Goal: Navigation & Orientation: Find specific page/section

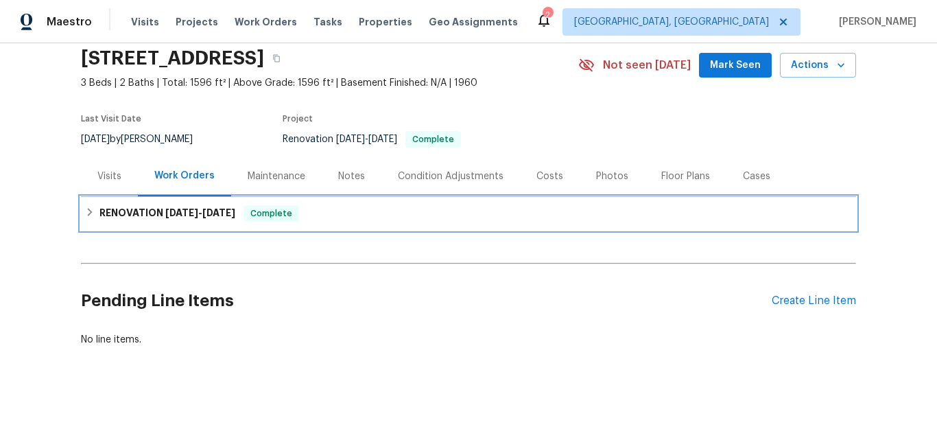
click at [167, 213] on div "RENOVATION 8/18/25 - 9/5/25 Complete" at bounding box center [468, 213] width 775 height 33
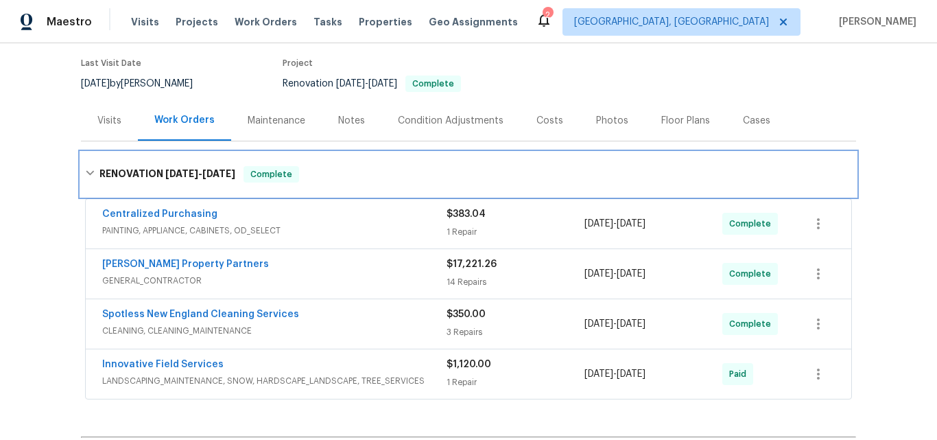
scroll to position [200, 0]
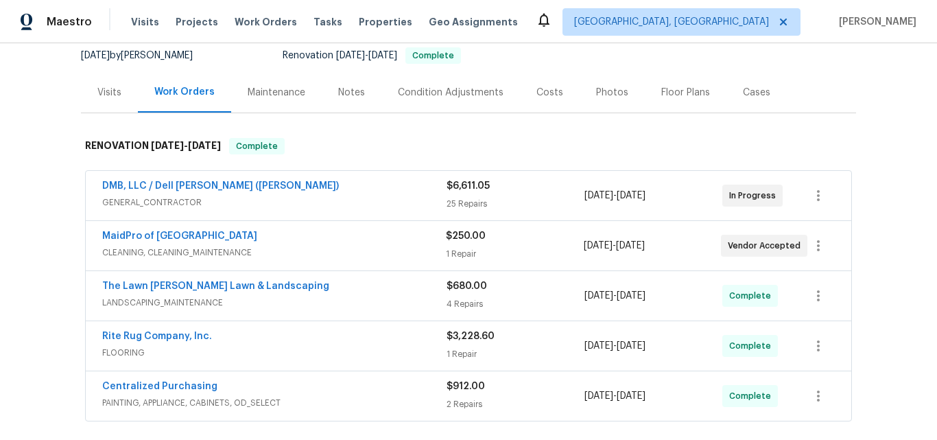
scroll to position [204, 0]
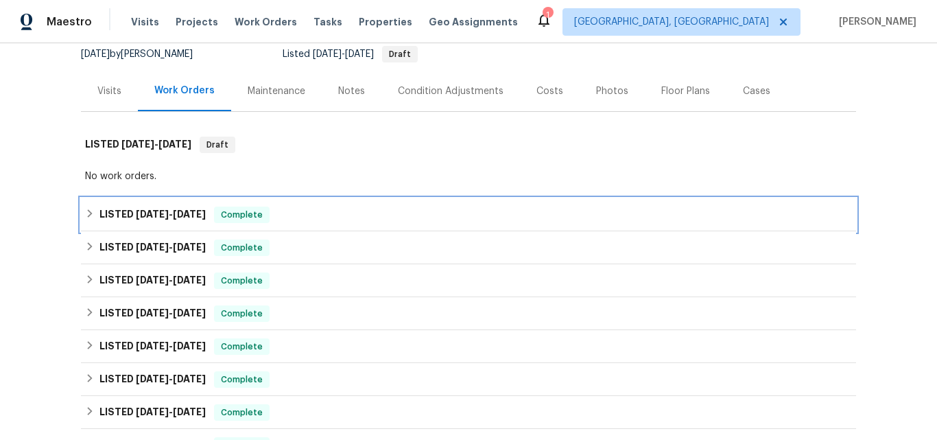
click at [123, 210] on h6 "LISTED 8/27/25 - 9/3/25" at bounding box center [152, 214] width 106 height 16
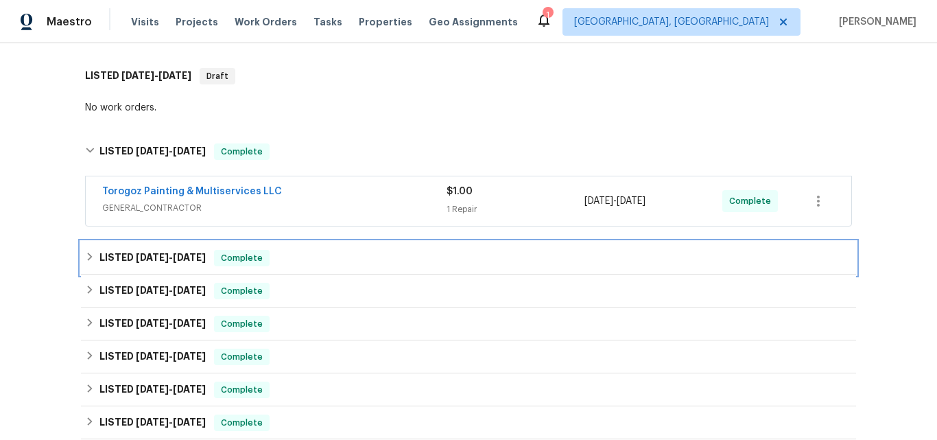
click at [121, 262] on h6 "LISTED 8/27/25 - 9/3/25" at bounding box center [152, 258] width 106 height 16
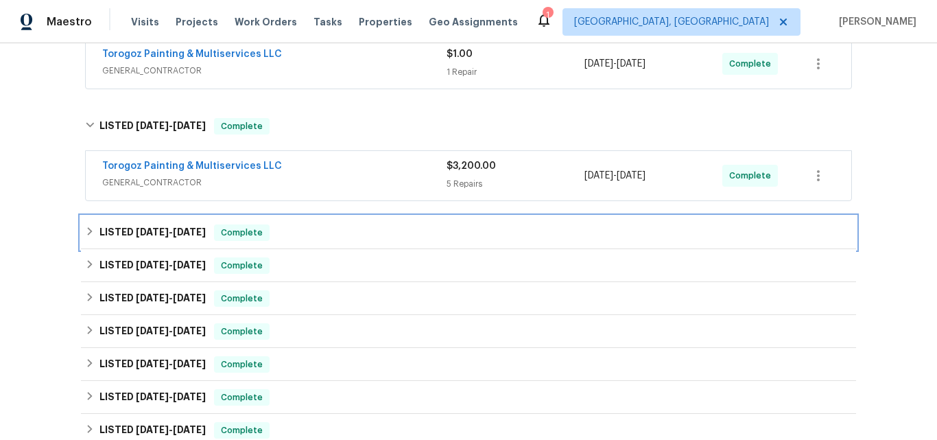
click at [128, 232] on h6 "LISTED 6/18/25 - 7/9/25" at bounding box center [152, 232] width 106 height 16
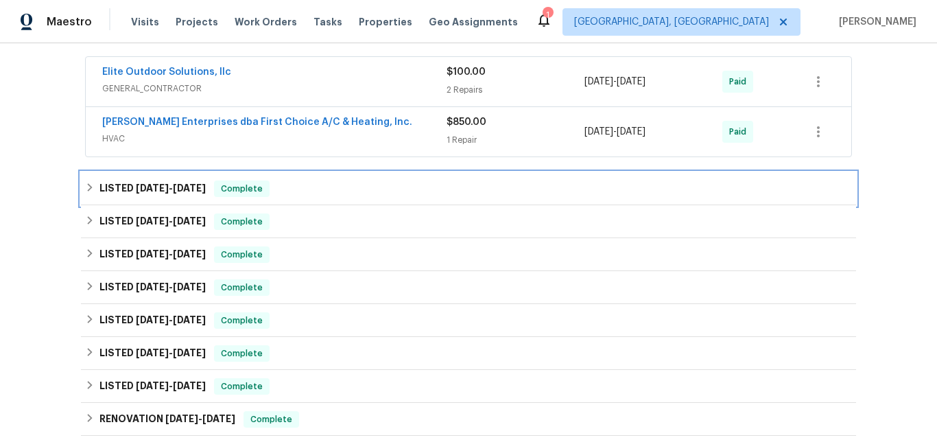
click at [130, 196] on div "LISTED 3/18/25 - 3/24/25 Complete" at bounding box center [468, 188] width 775 height 33
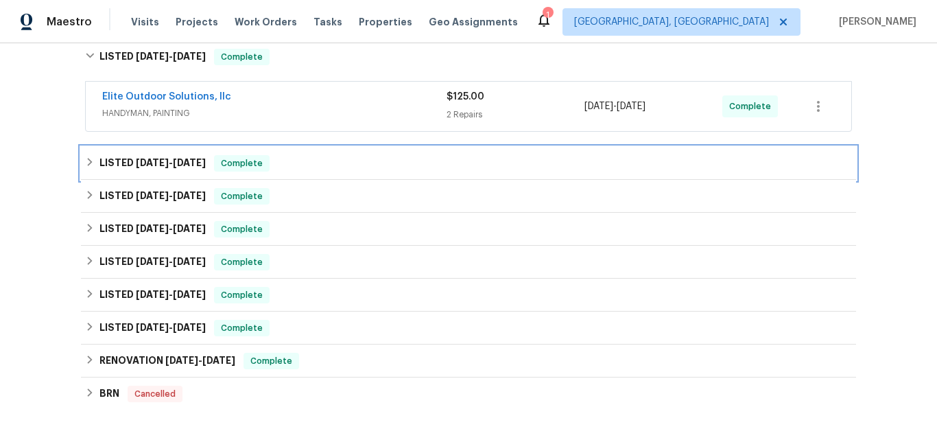
click at [119, 154] on div "LISTED 3/14/25 - 3/18/25 Complete" at bounding box center [468, 163] width 775 height 33
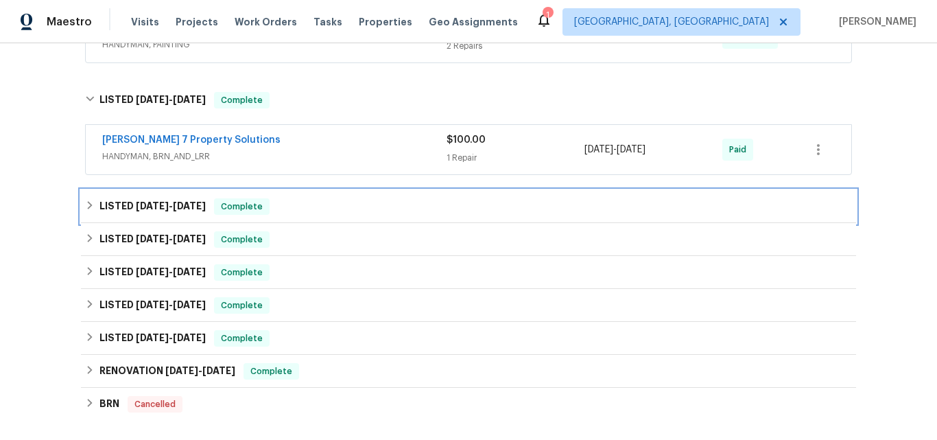
click at [136, 209] on span "3/4/25" at bounding box center [152, 206] width 33 height 10
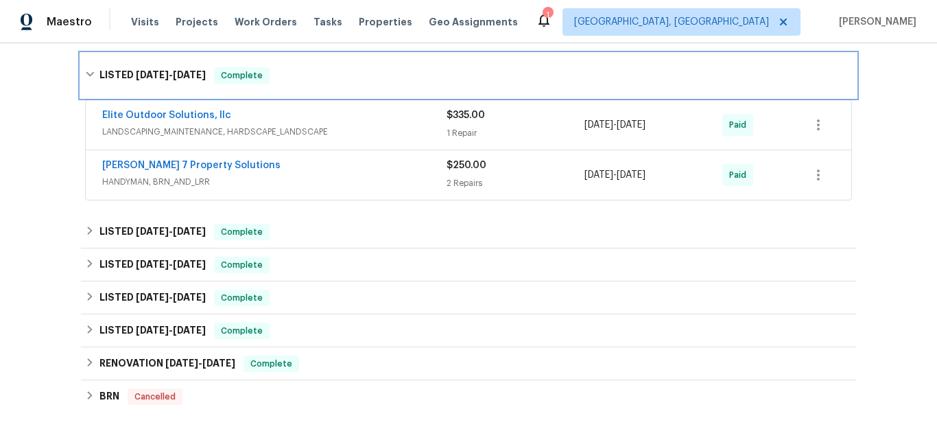
scroll to position [891, 0]
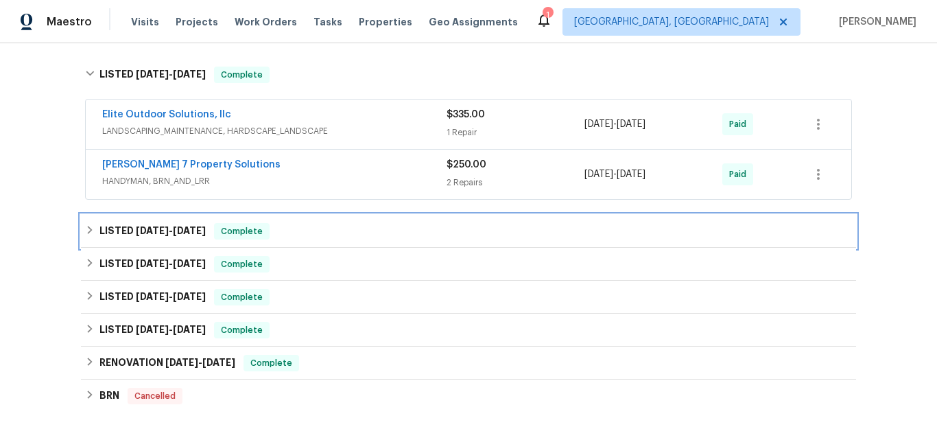
drag, startPoint x: 143, startPoint y: 230, endPoint x: 202, endPoint y: 192, distance: 70.6
click at [141, 230] on span "1/5/25" at bounding box center [152, 231] width 33 height 10
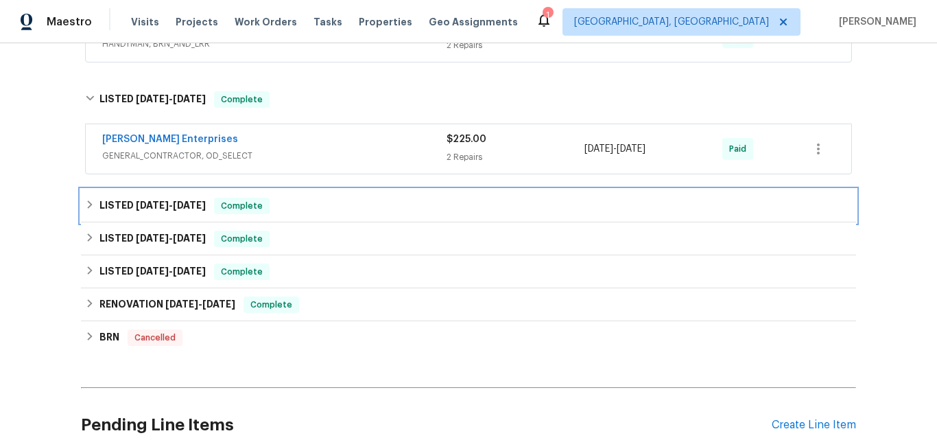
click at [136, 206] on span "12/3/24" at bounding box center [152, 205] width 33 height 10
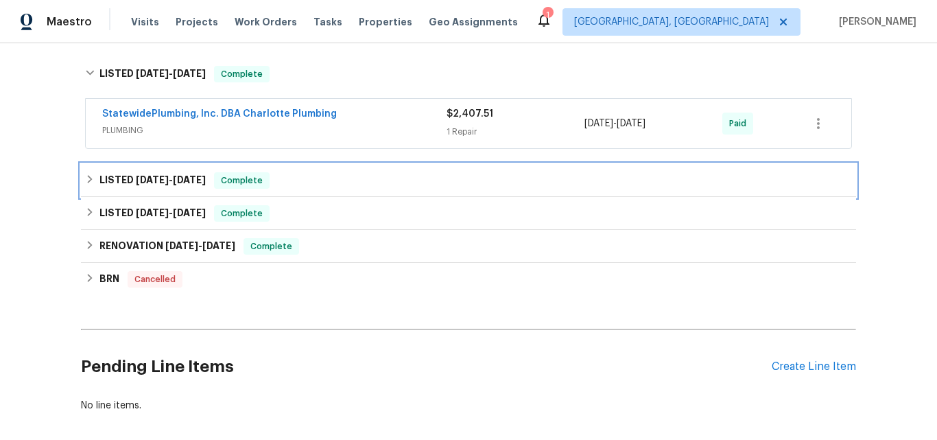
click at [123, 188] on h6 "LISTED 11/25/24 - 11/26/24" at bounding box center [152, 180] width 106 height 16
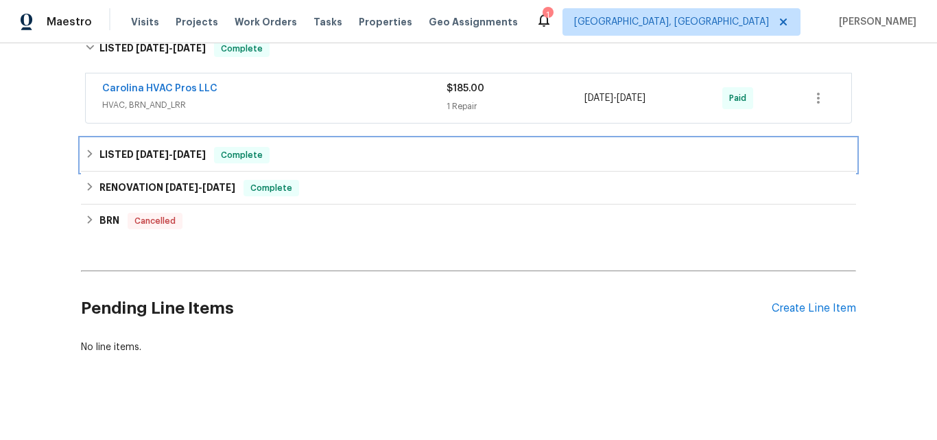
click at [134, 163] on h6 "LISTED 7/30/24 - 8/19/24" at bounding box center [152, 155] width 106 height 16
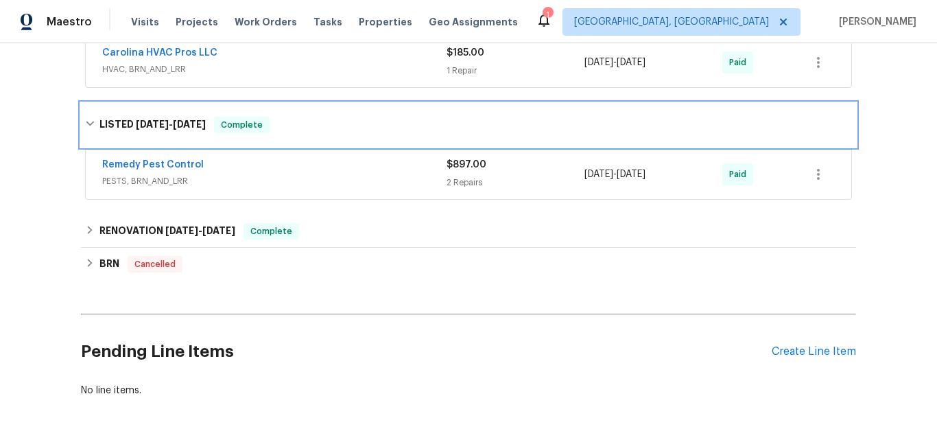
scroll to position [1371, 0]
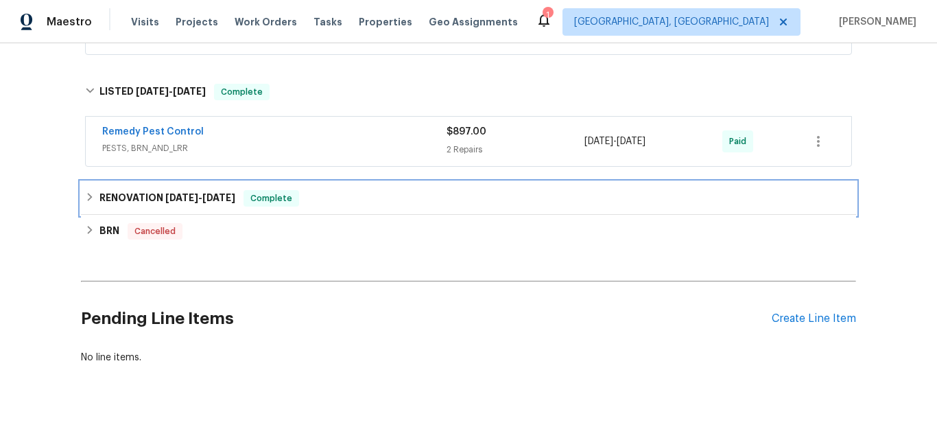
click at [149, 189] on div "RENOVATION 7/1/24 - 8/1/24 Complete" at bounding box center [468, 198] width 775 height 33
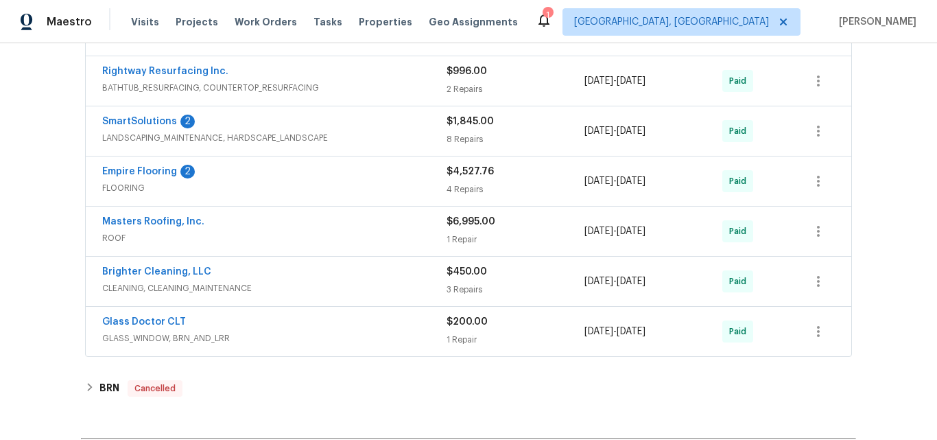
scroll to position [1714, 0]
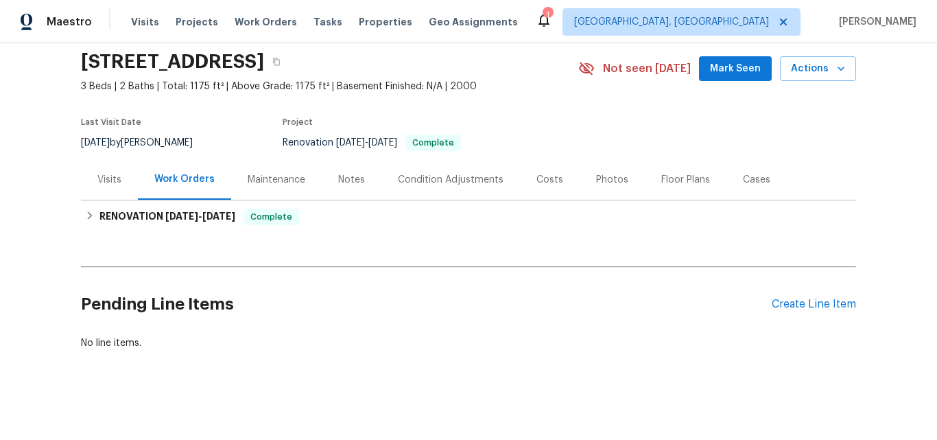
scroll to position [62, 0]
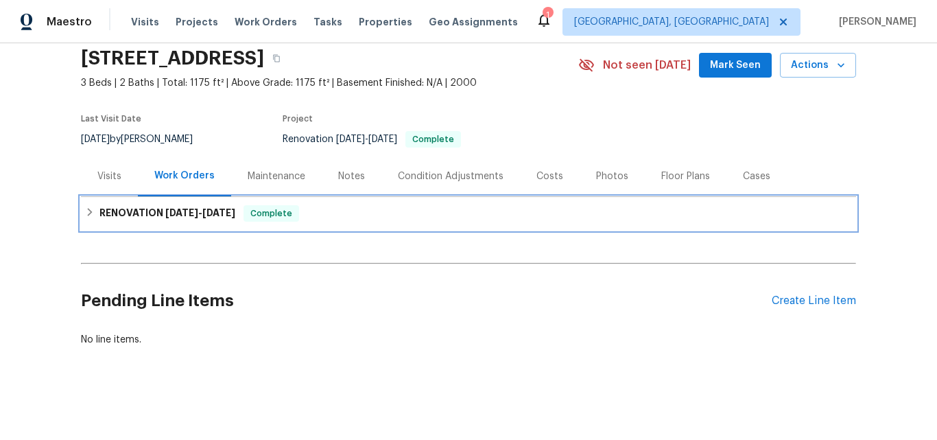
click at [104, 205] on h6 "RENOVATION [DATE] - [DATE]" at bounding box center [167, 213] width 136 height 16
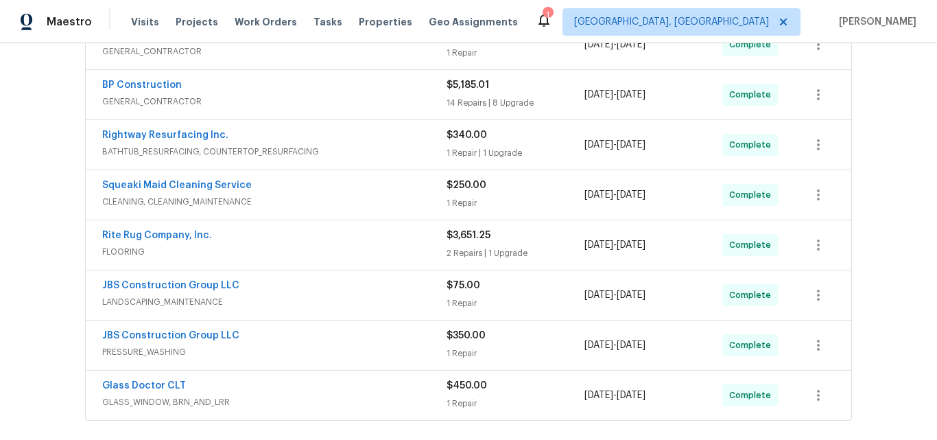
scroll to position [405, 0]
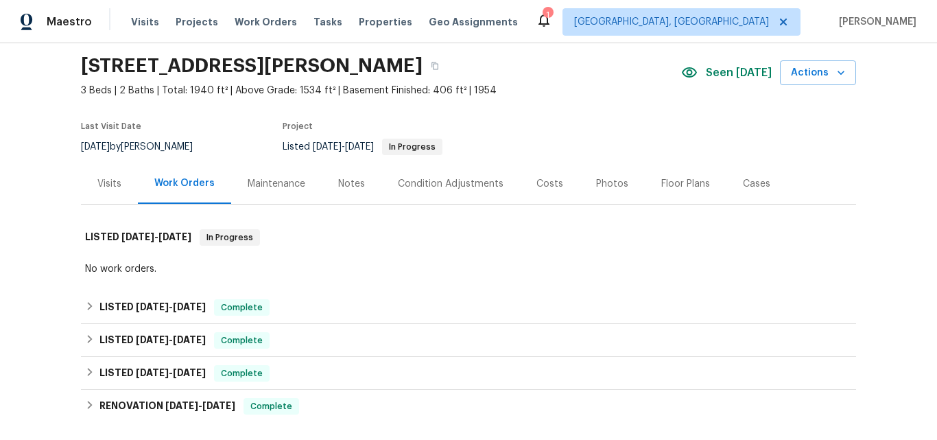
scroll to position [69, 0]
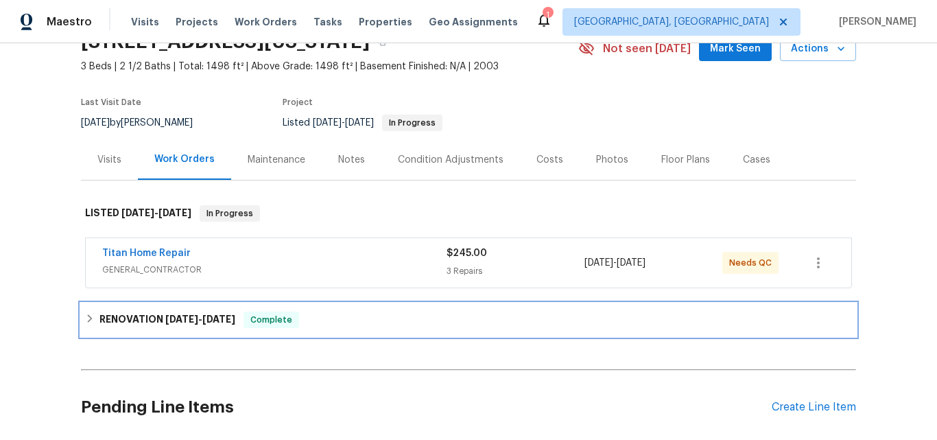
click at [168, 324] on h6 "RENOVATION 8/27/25 - 9/5/25" at bounding box center [167, 319] width 136 height 16
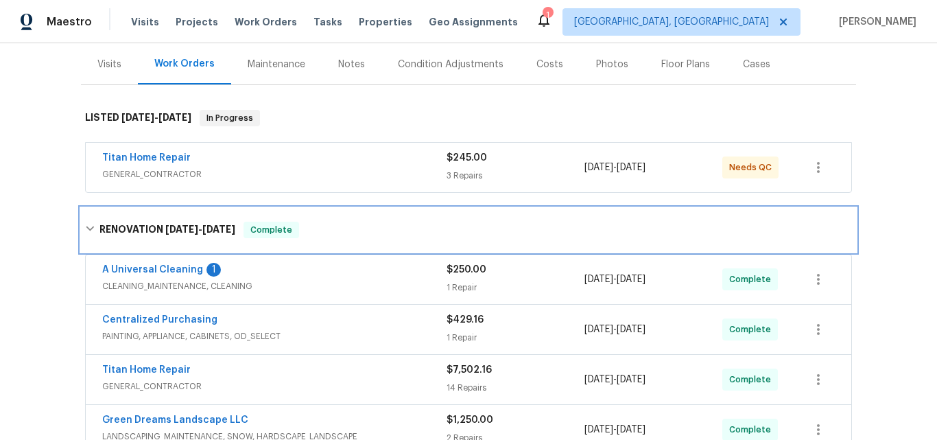
scroll to position [274, 0]
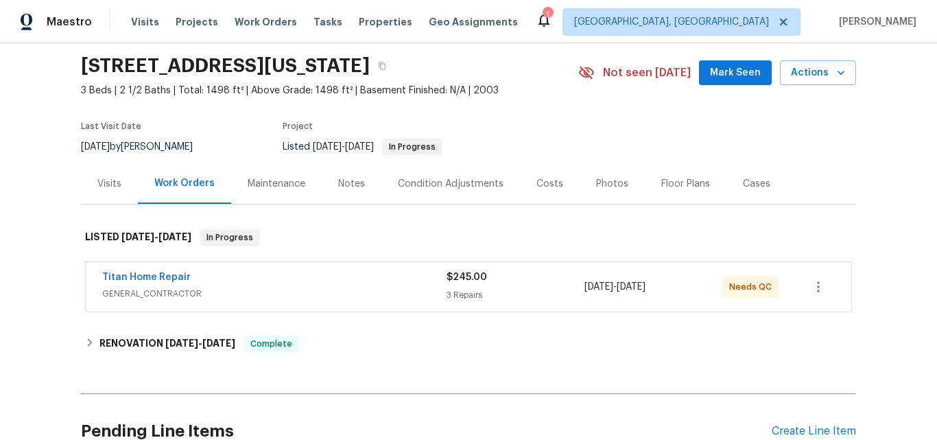
scroll to position [69, 0]
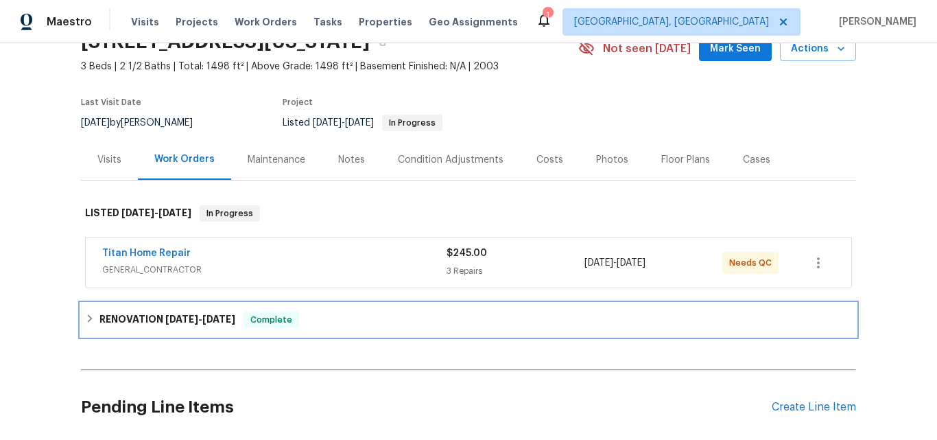
click at [165, 323] on span "[DATE]" at bounding box center [181, 319] width 33 height 10
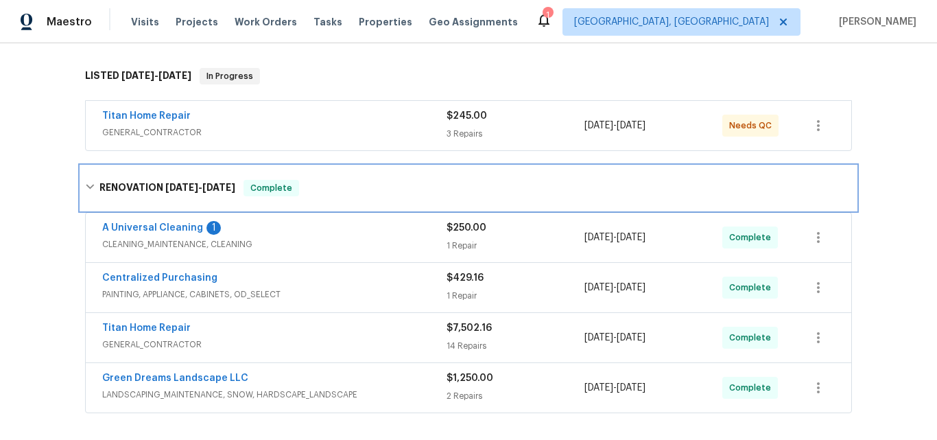
scroll to position [274, 0]
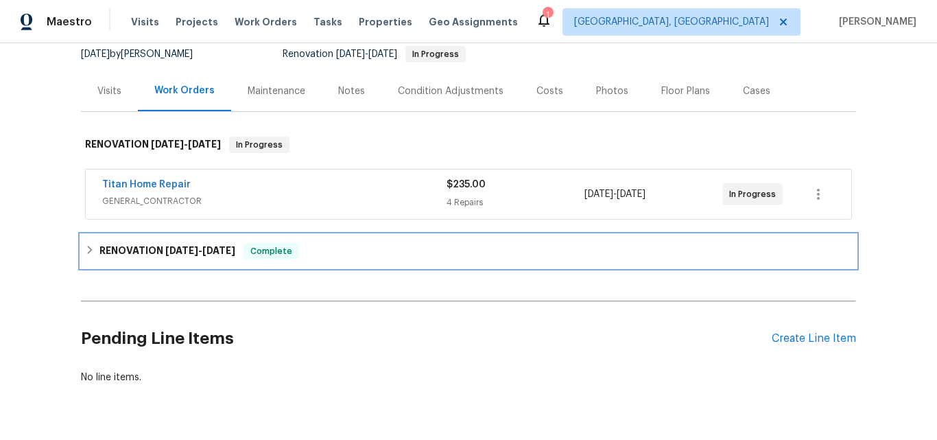
click at [177, 254] on span "[DATE]" at bounding box center [181, 250] width 33 height 10
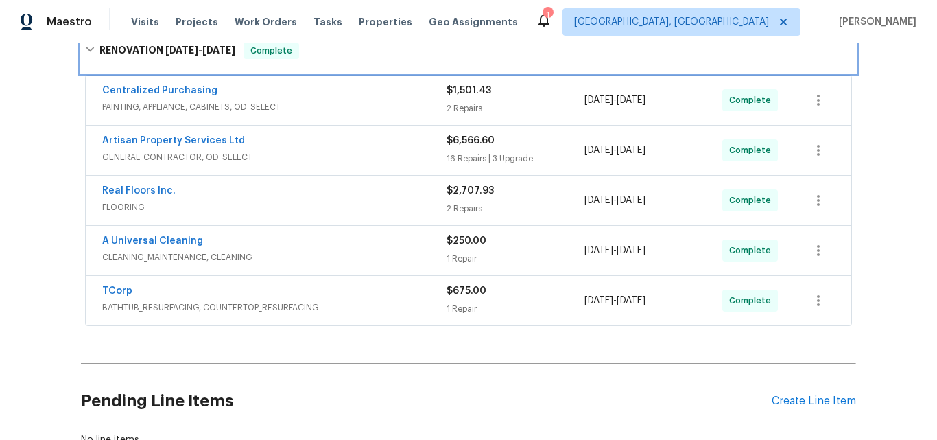
scroll to position [411, 0]
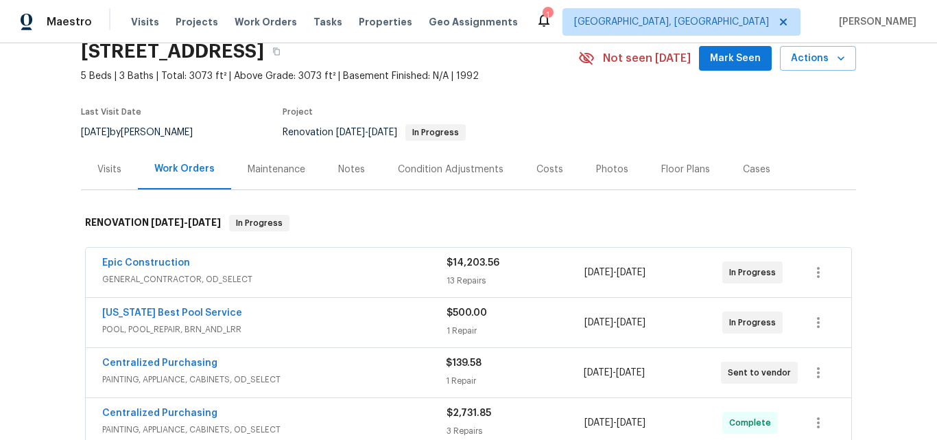
scroll to position [137, 0]
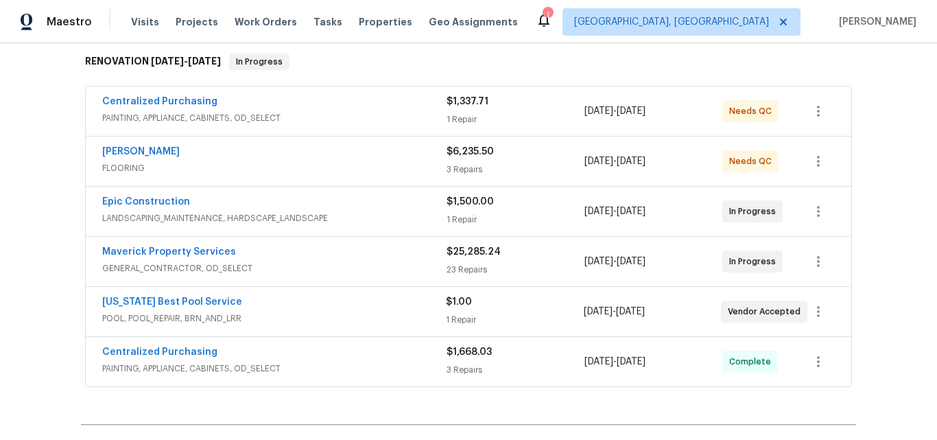
scroll to position [221, 0]
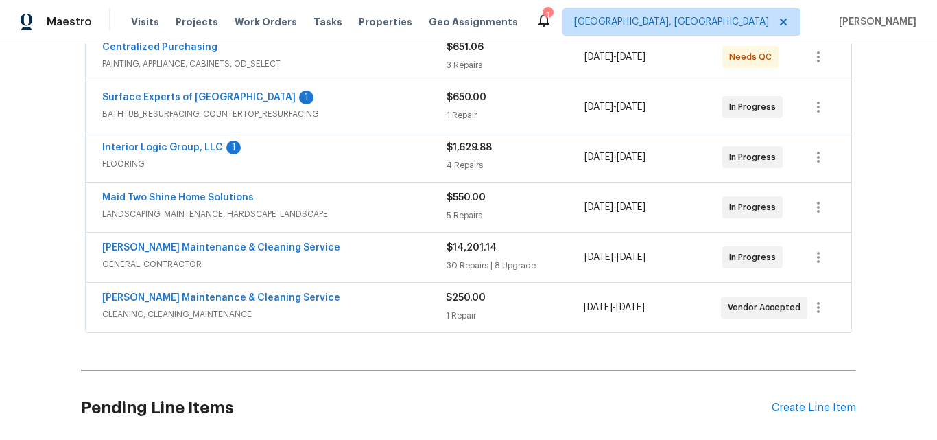
scroll to position [206, 0]
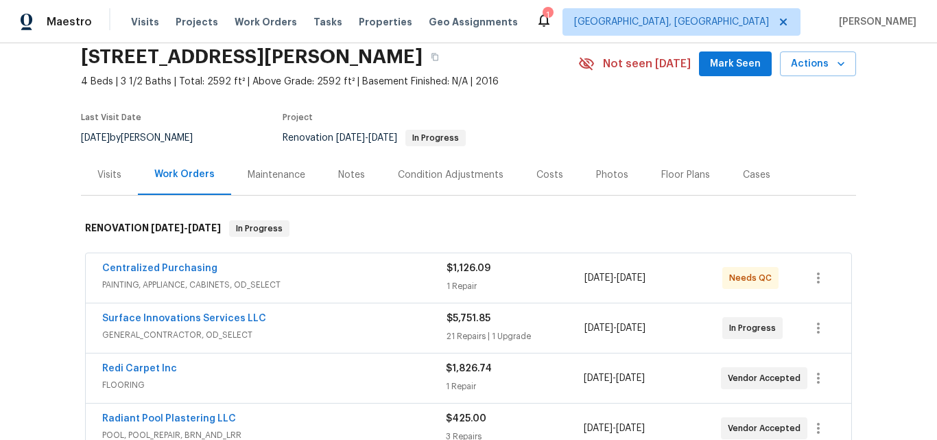
scroll to position [206, 0]
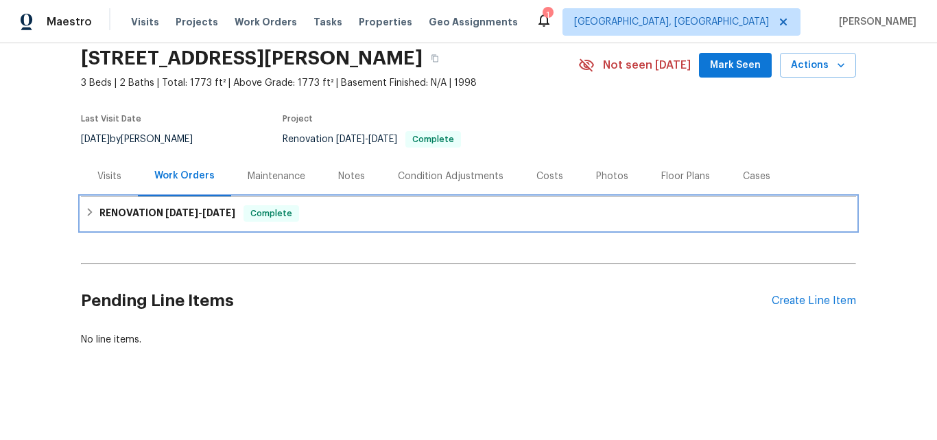
click at [159, 210] on h6 "RENOVATION 8/26/25 - 9/5/25" at bounding box center [167, 213] width 136 height 16
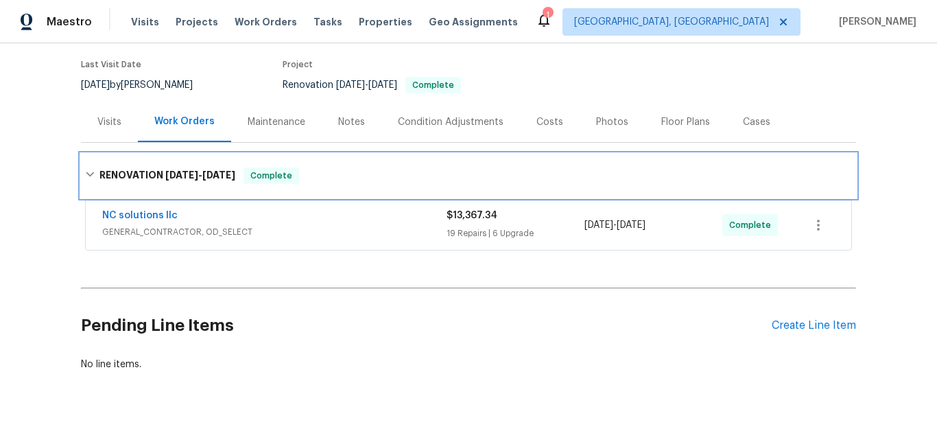
scroll to position [131, 0]
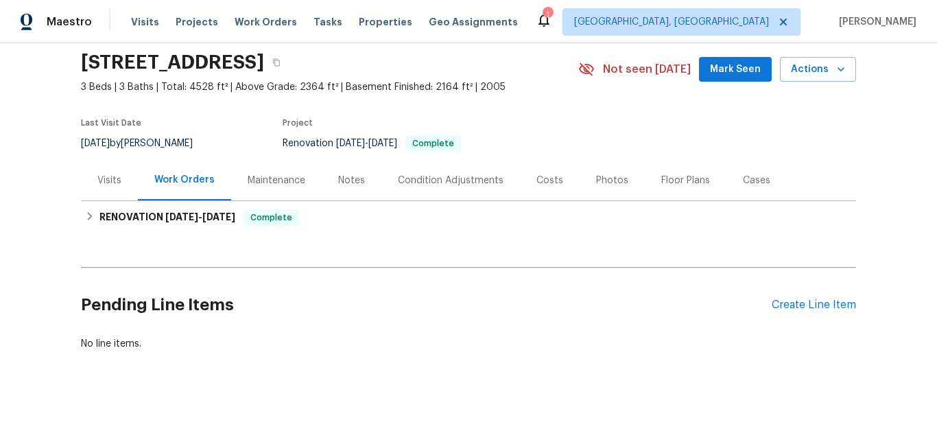
scroll to position [62, 0]
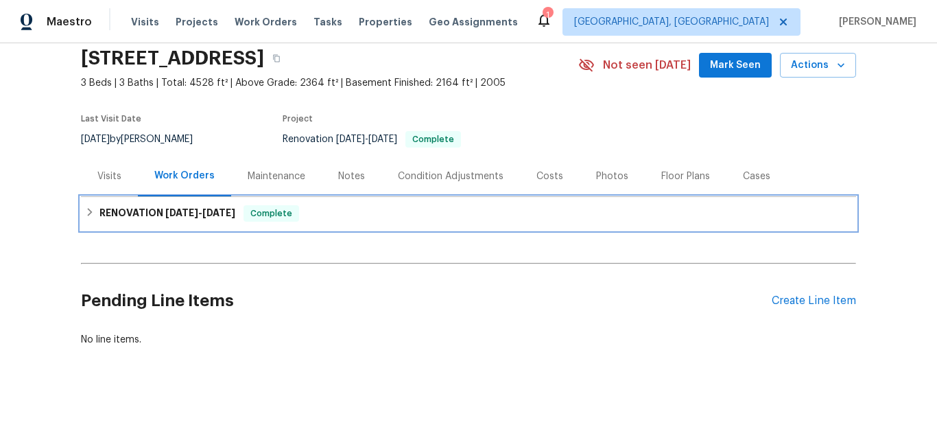
click at [149, 197] on div "RENOVATION 8/18/25 - 8/30/25 Complete" at bounding box center [468, 213] width 775 height 33
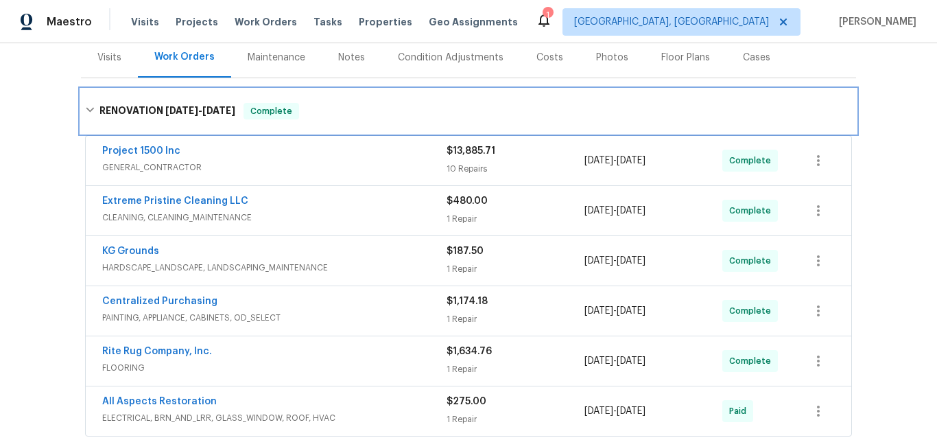
scroll to position [200, 0]
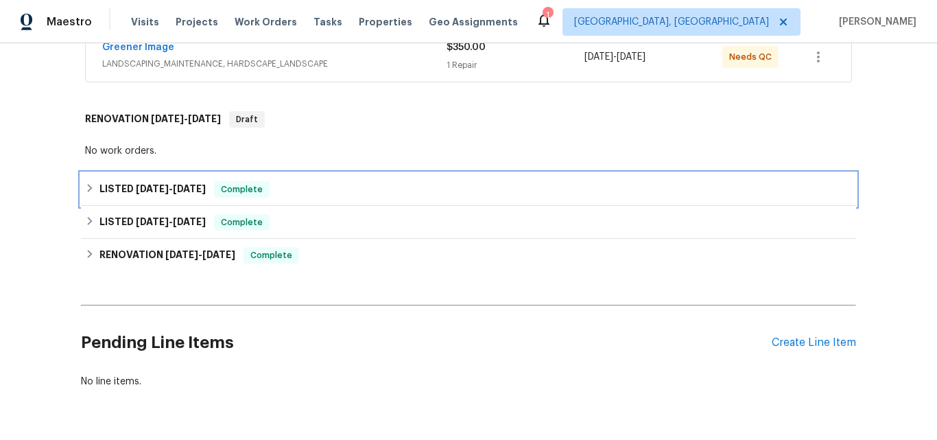
click at [143, 182] on h6 "LISTED 8/14/25 - 8/16/25" at bounding box center [152, 189] width 106 height 16
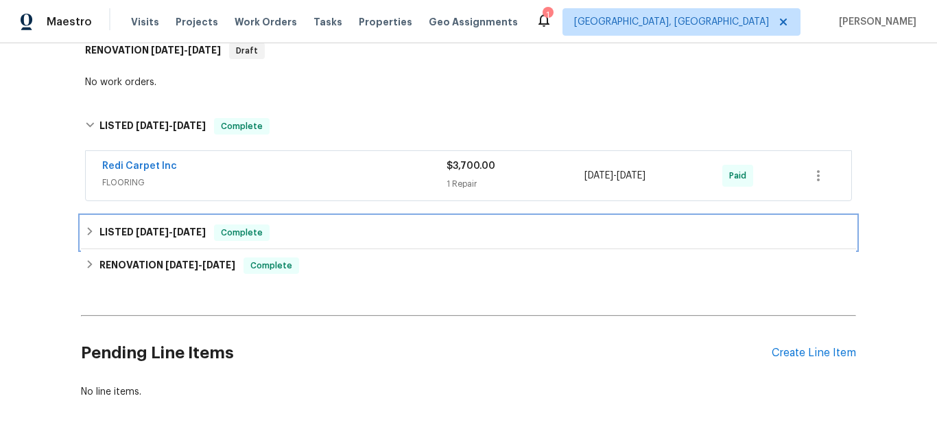
click at [119, 233] on h6 "LISTED 6/27/25 - 6/28/25" at bounding box center [152, 232] width 106 height 16
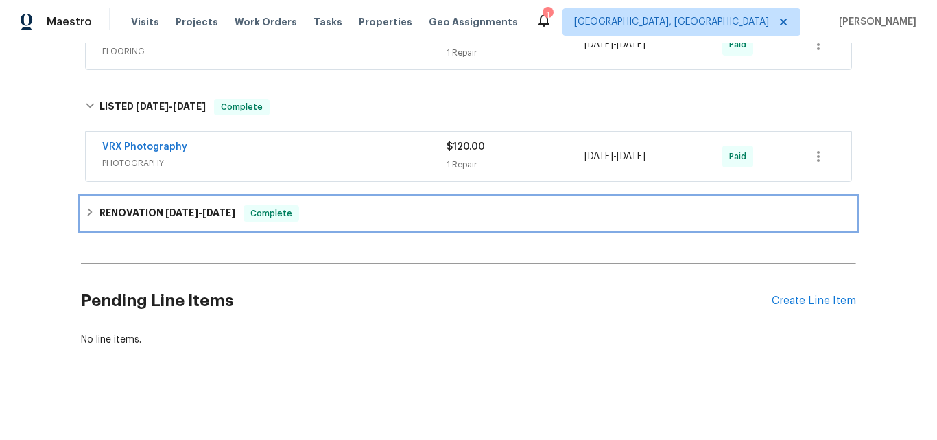
click at [126, 211] on h6 "RENOVATION 6/11/25 - 6/26/25" at bounding box center [167, 213] width 136 height 16
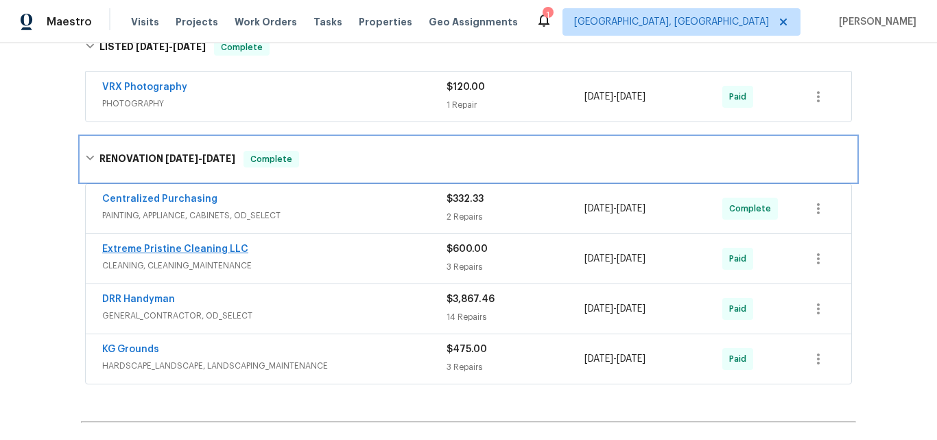
scroll to position [549, 0]
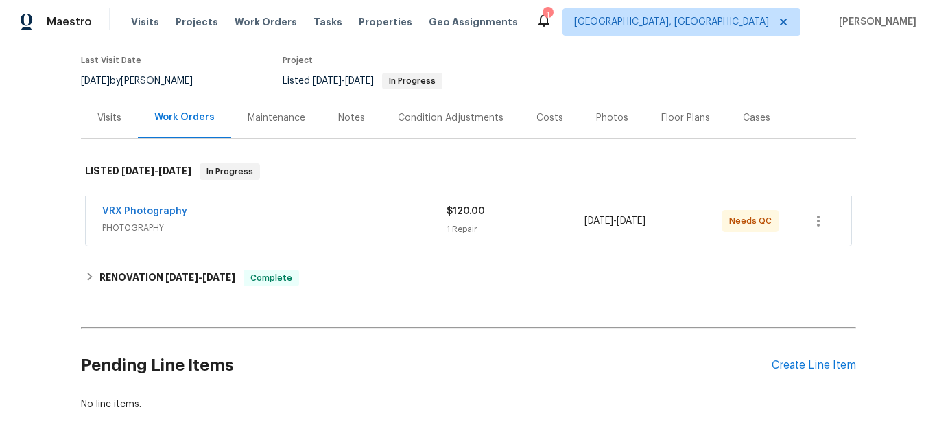
scroll to position [137, 0]
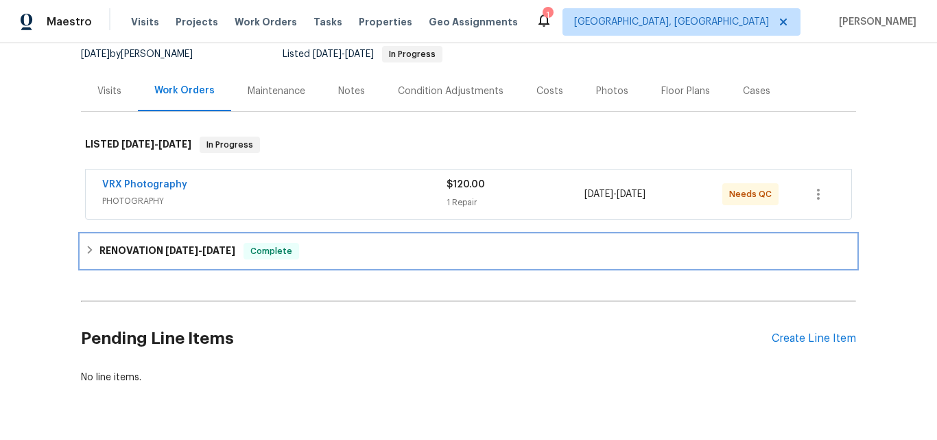
click at [136, 250] on h6 "RENOVATION [DATE] - [DATE]" at bounding box center [167, 251] width 136 height 16
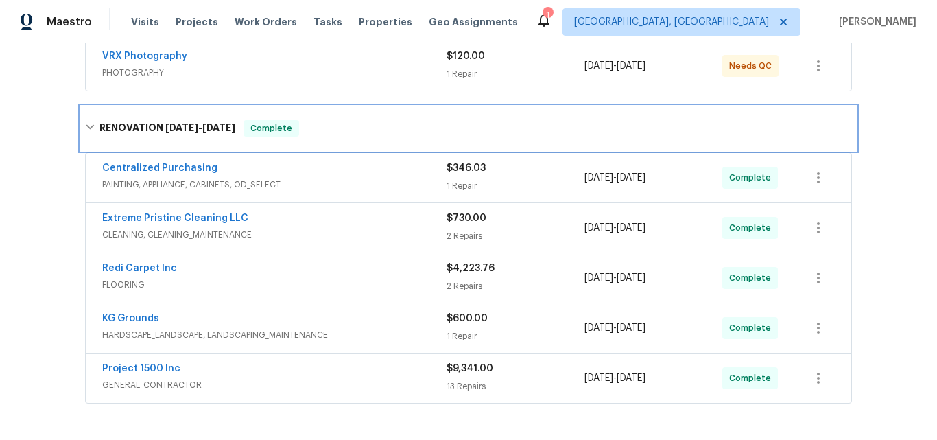
scroll to position [274, 0]
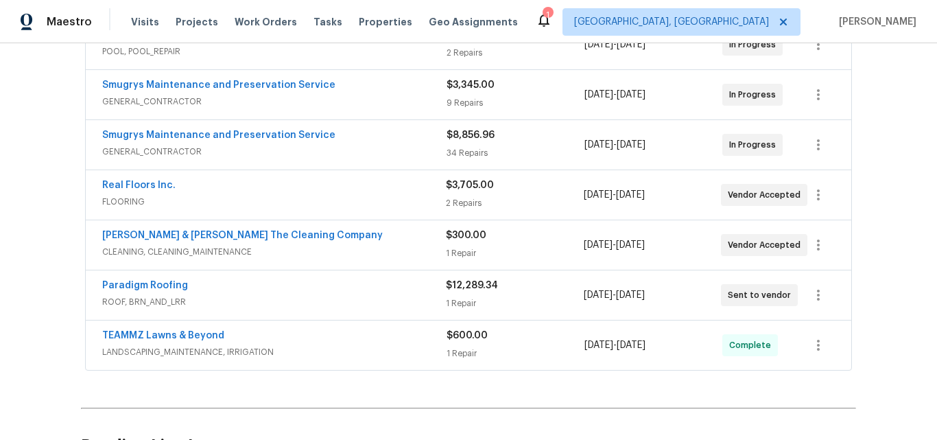
scroll to position [411, 0]
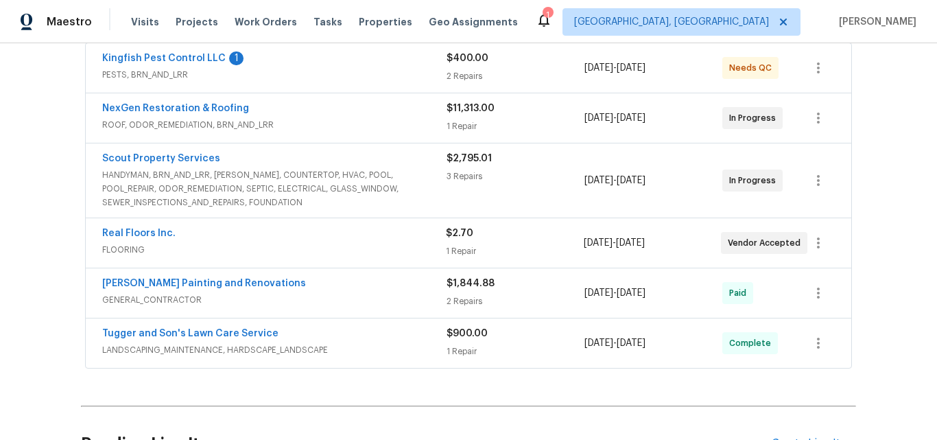
scroll to position [359, 0]
